Goal: Information Seeking & Learning: Learn about a topic

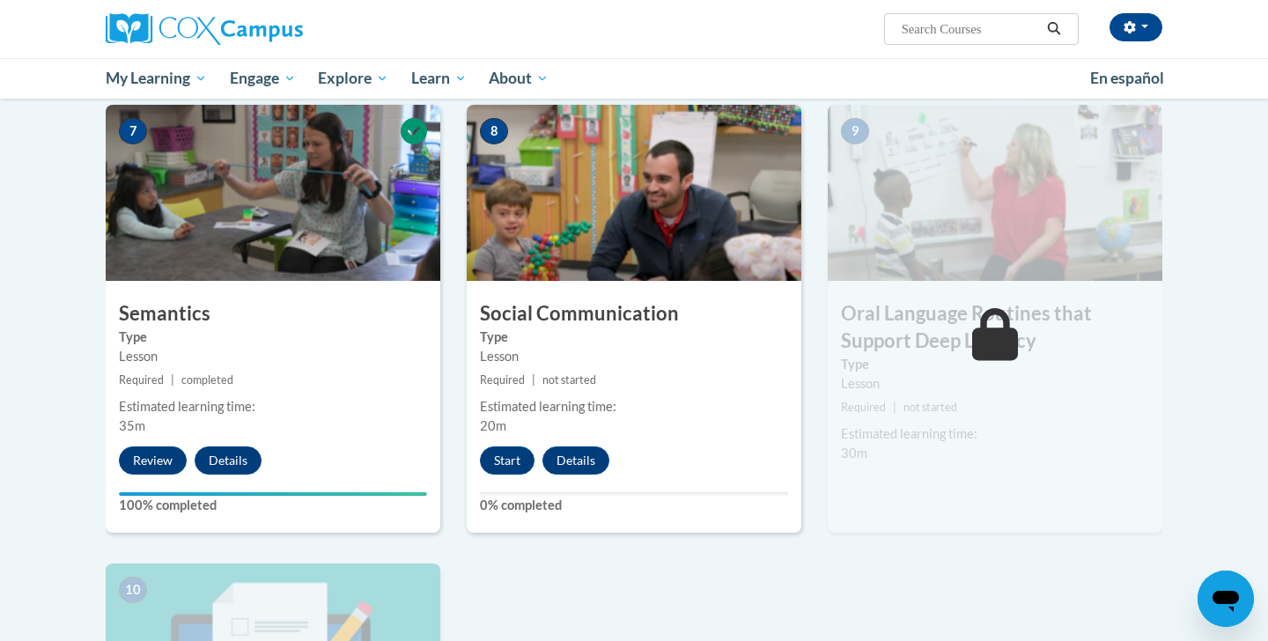
scroll to position [1302, 0]
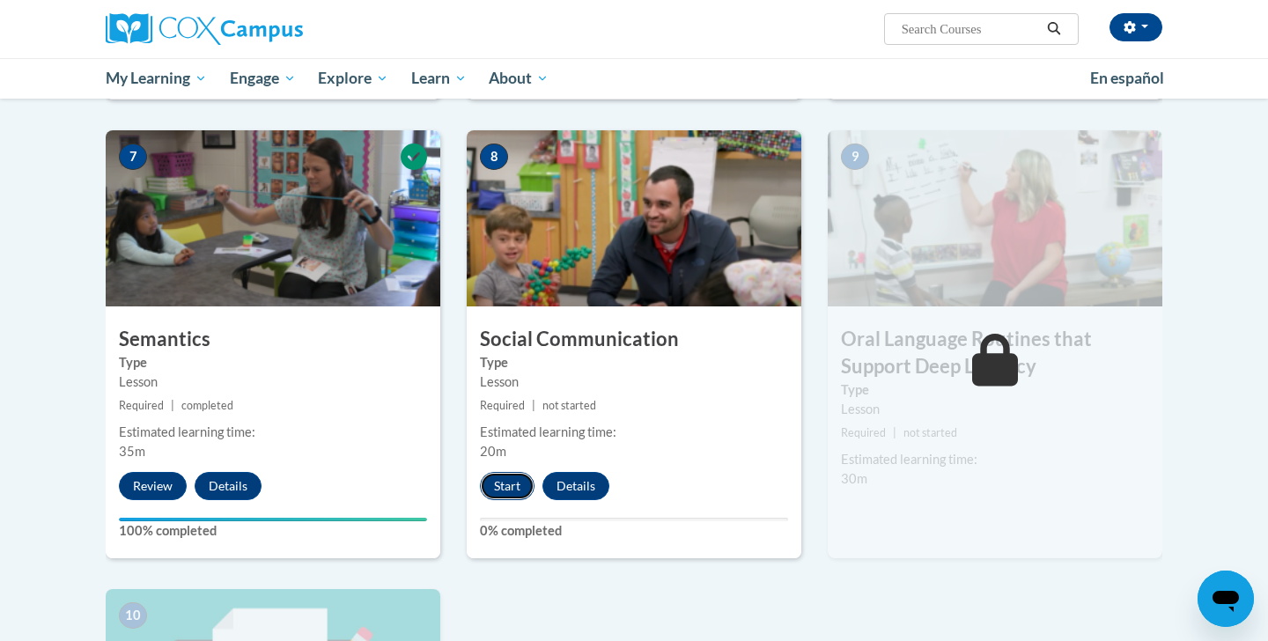
click at [507, 491] on button "Start" at bounding box center [507, 486] width 55 height 28
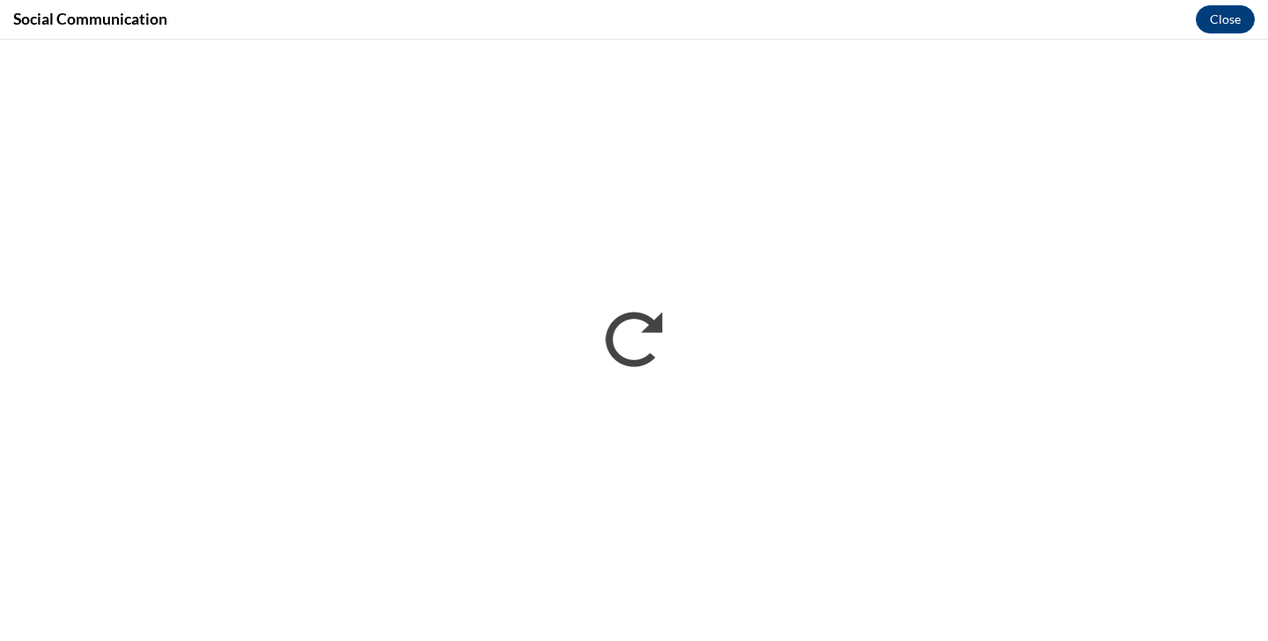
scroll to position [0, 0]
